Goal: Book appointment/travel/reservation

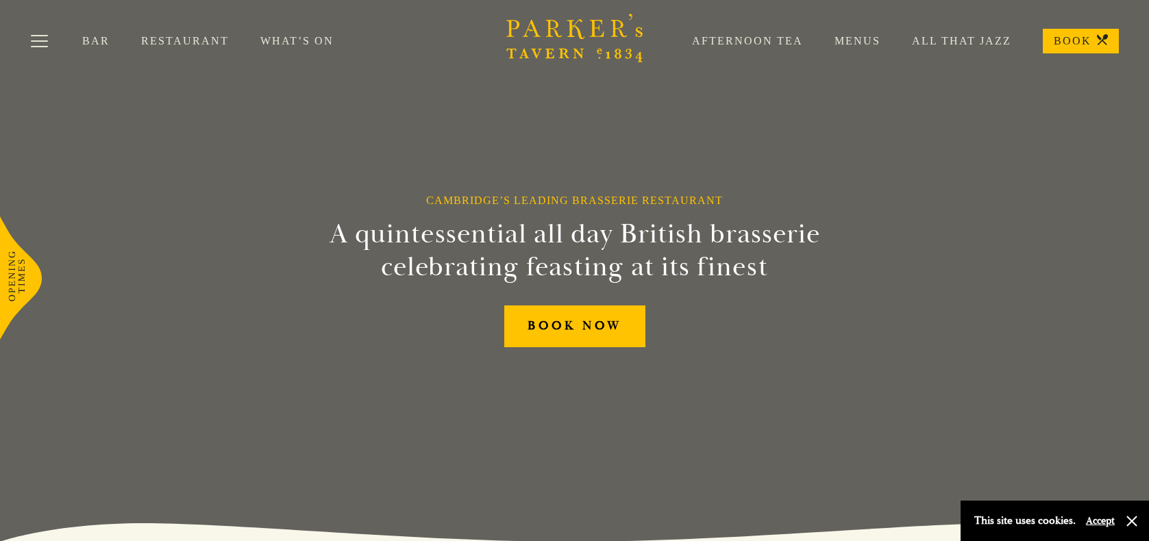
click at [875, 36] on link "Menus" at bounding box center [841, 41] width 77 height 14
click at [747, 40] on link "Afternoon Tea" at bounding box center [732, 41] width 143 height 14
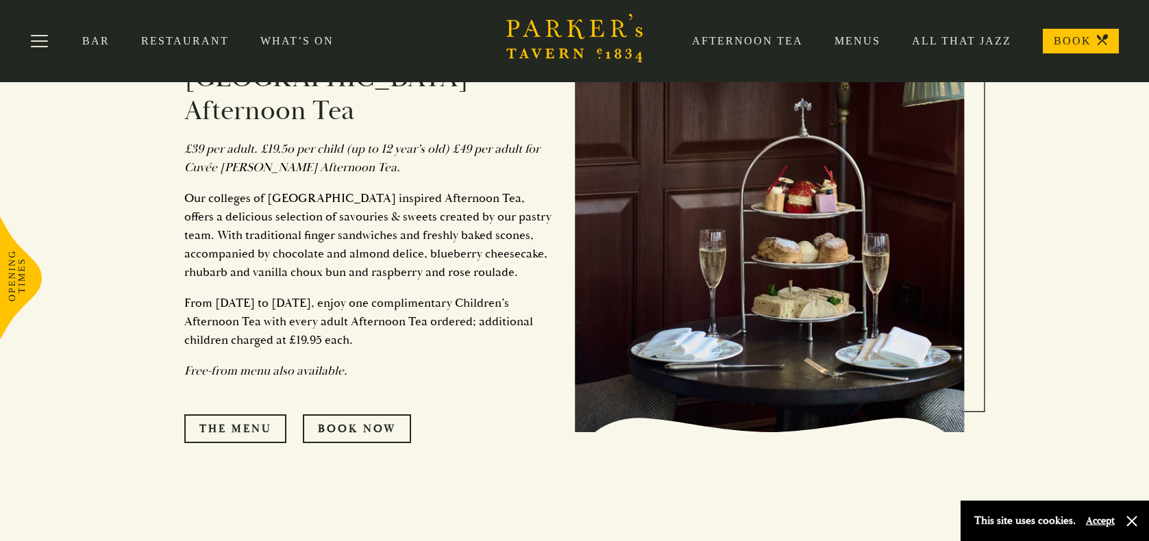
scroll to position [206, 0]
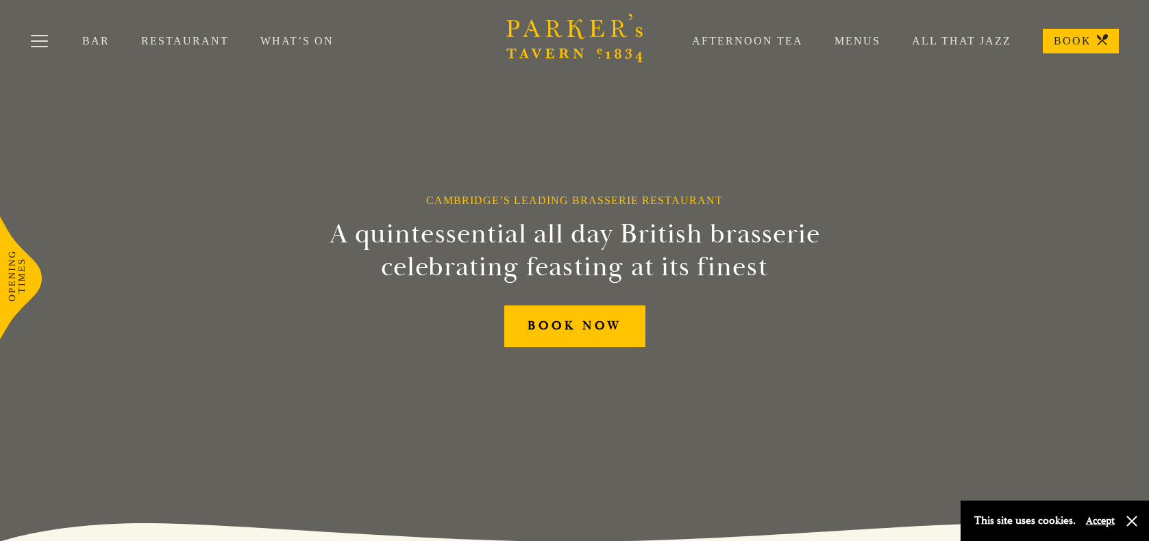
click at [877, 38] on link "Menus" at bounding box center [841, 41] width 77 height 14
